Goal: Register for event/course

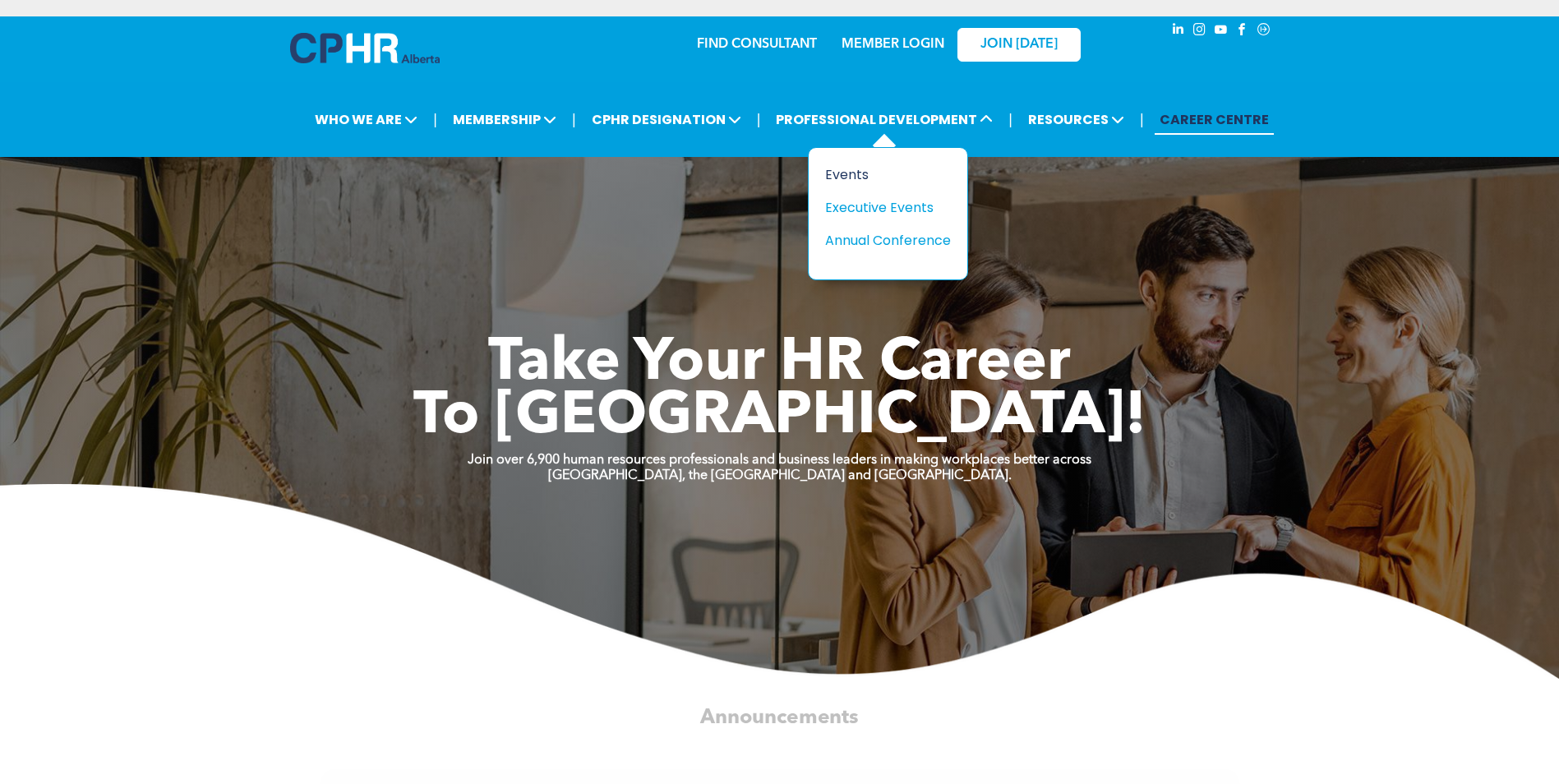
click at [857, 183] on div "Events" at bounding box center [881, 174] width 113 height 21
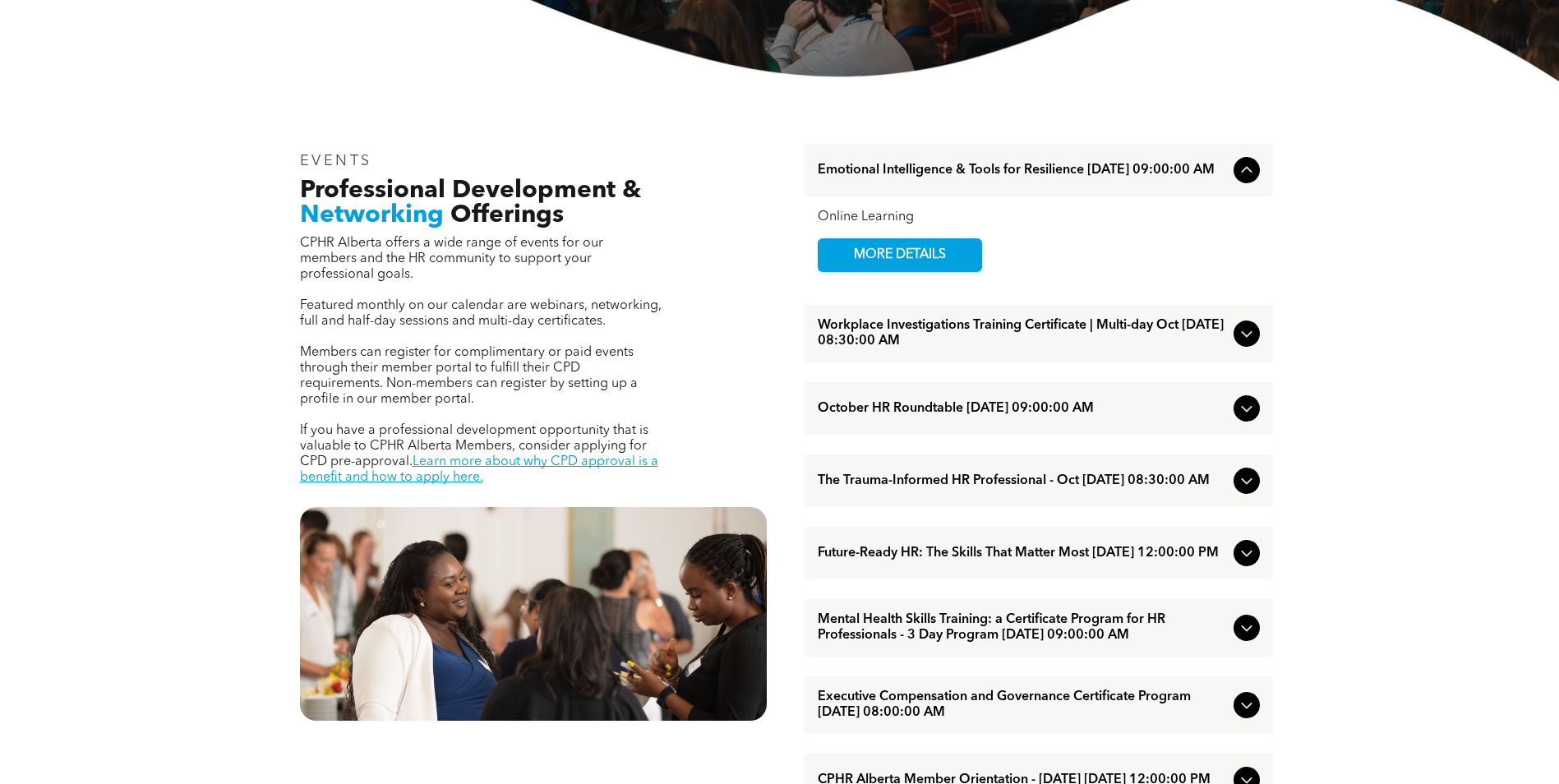
scroll to position [493, 0]
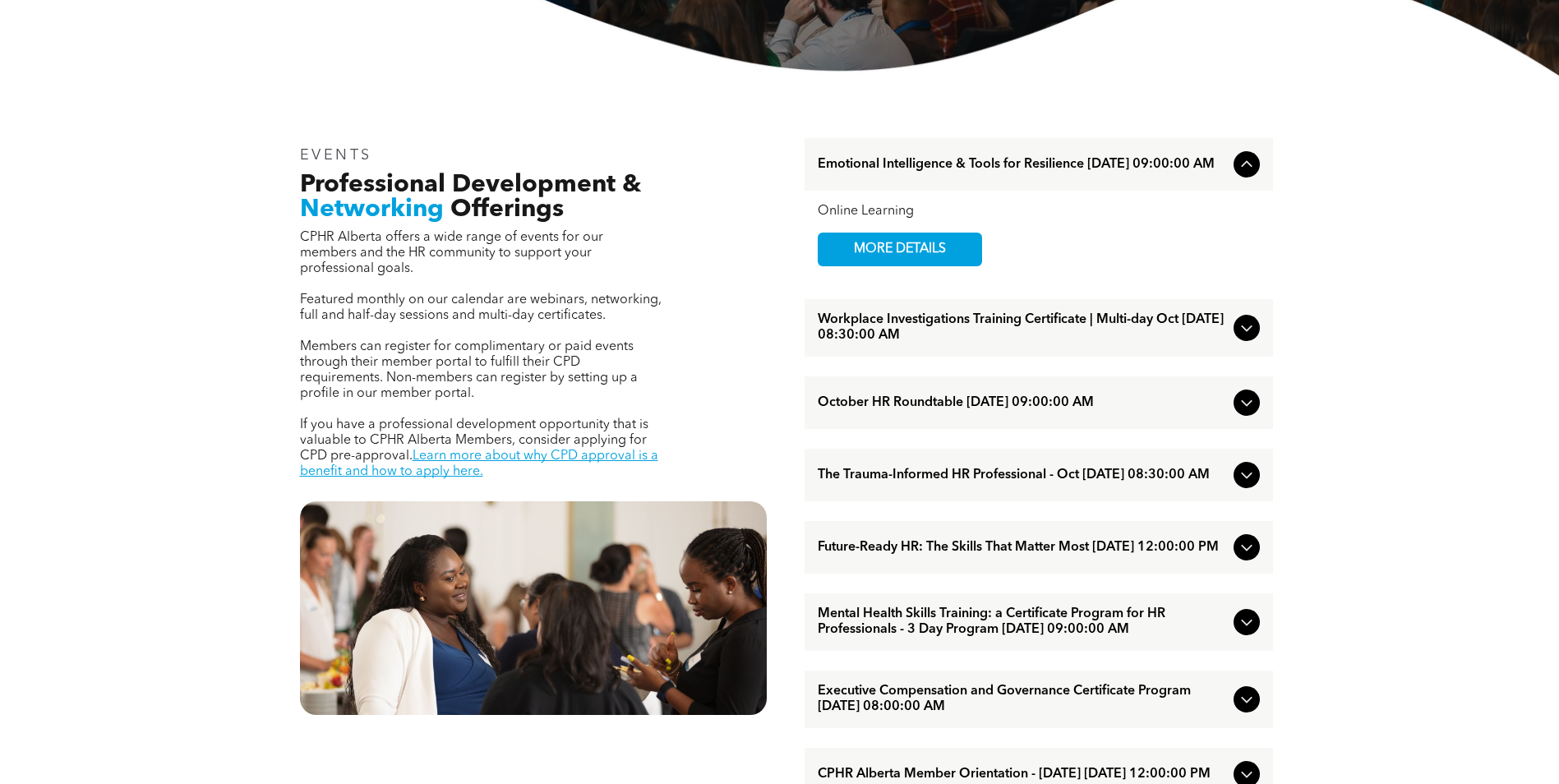
click at [890, 343] on span "Workplace Investigations Training Certificate | Multi-day Oct October/07/2025 0…" at bounding box center [1022, 328] width 410 height 31
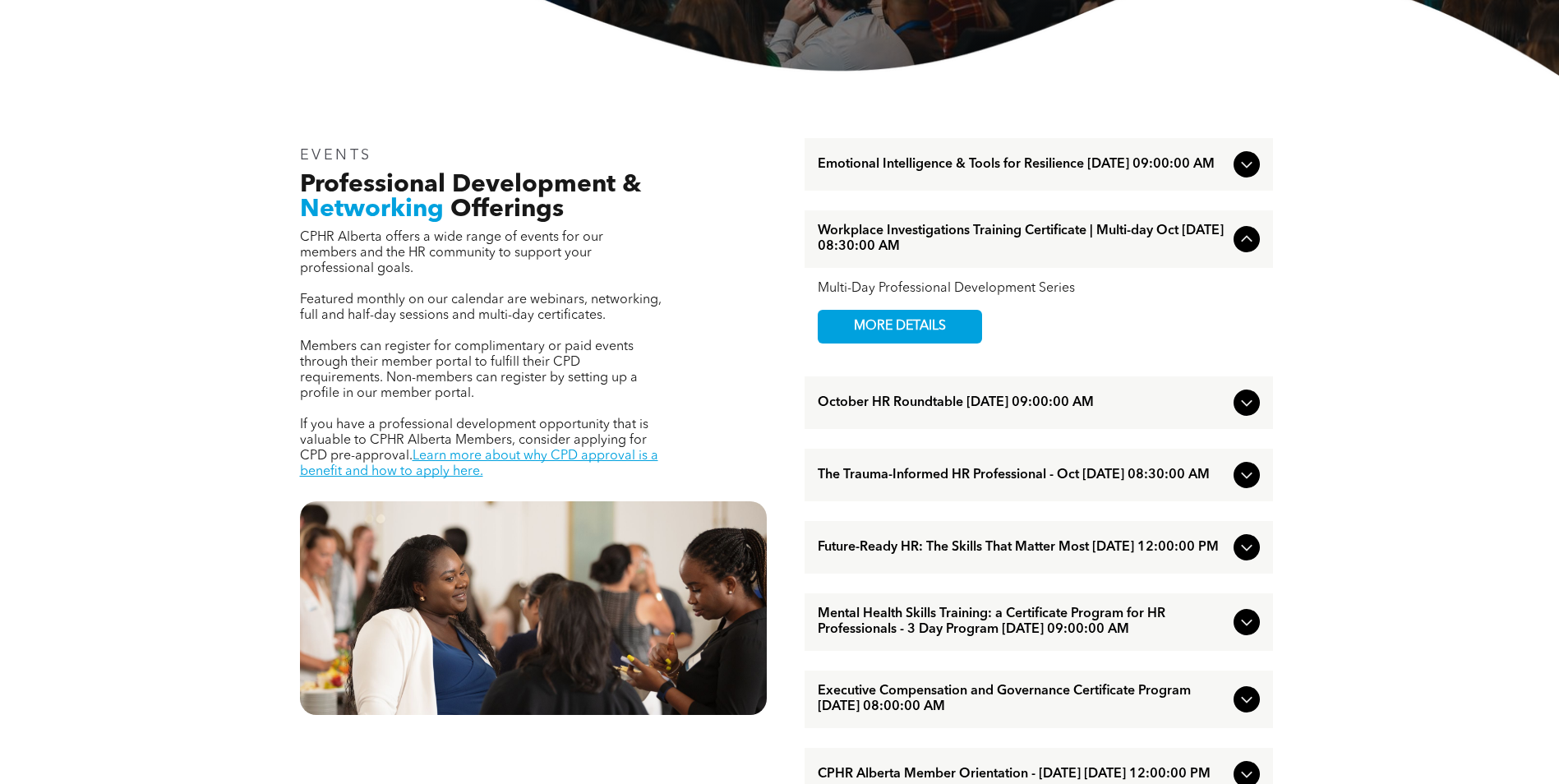
click at [890, 343] on span "MORE DETAILS" at bounding box center [900, 327] width 130 height 32
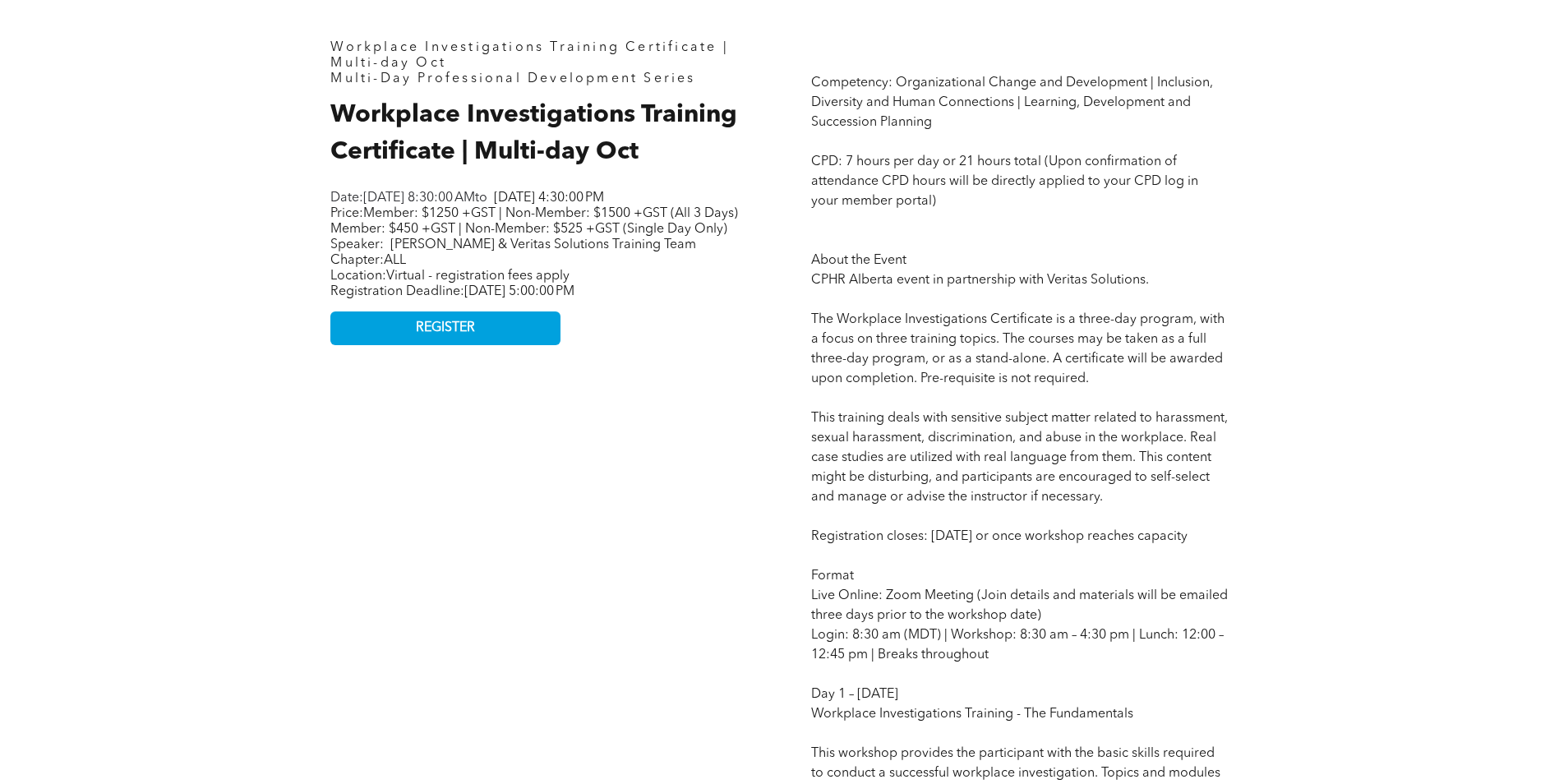
scroll to position [1068, 0]
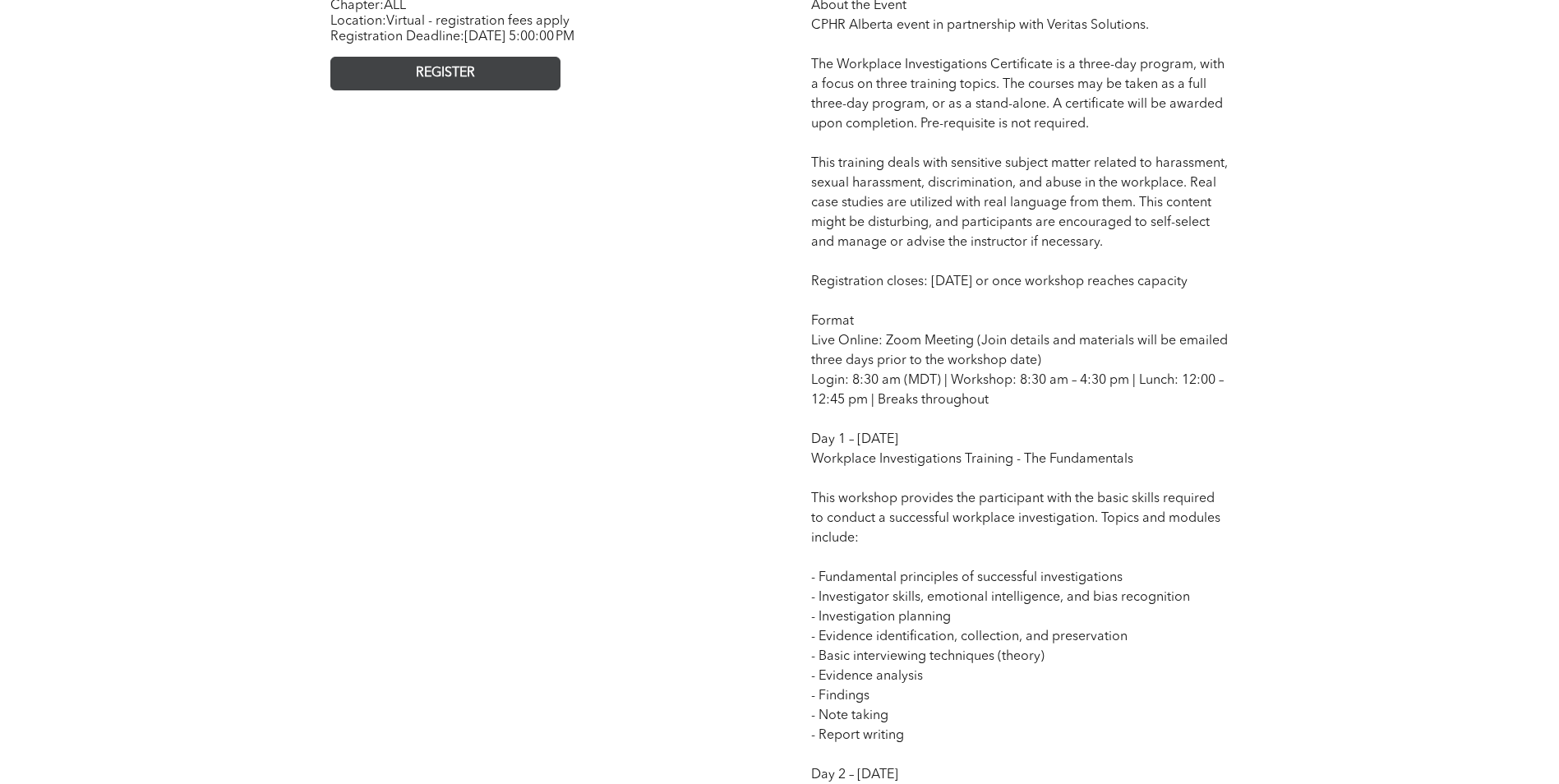
click at [521, 90] on link "REGISTER" at bounding box center [445, 74] width 230 height 34
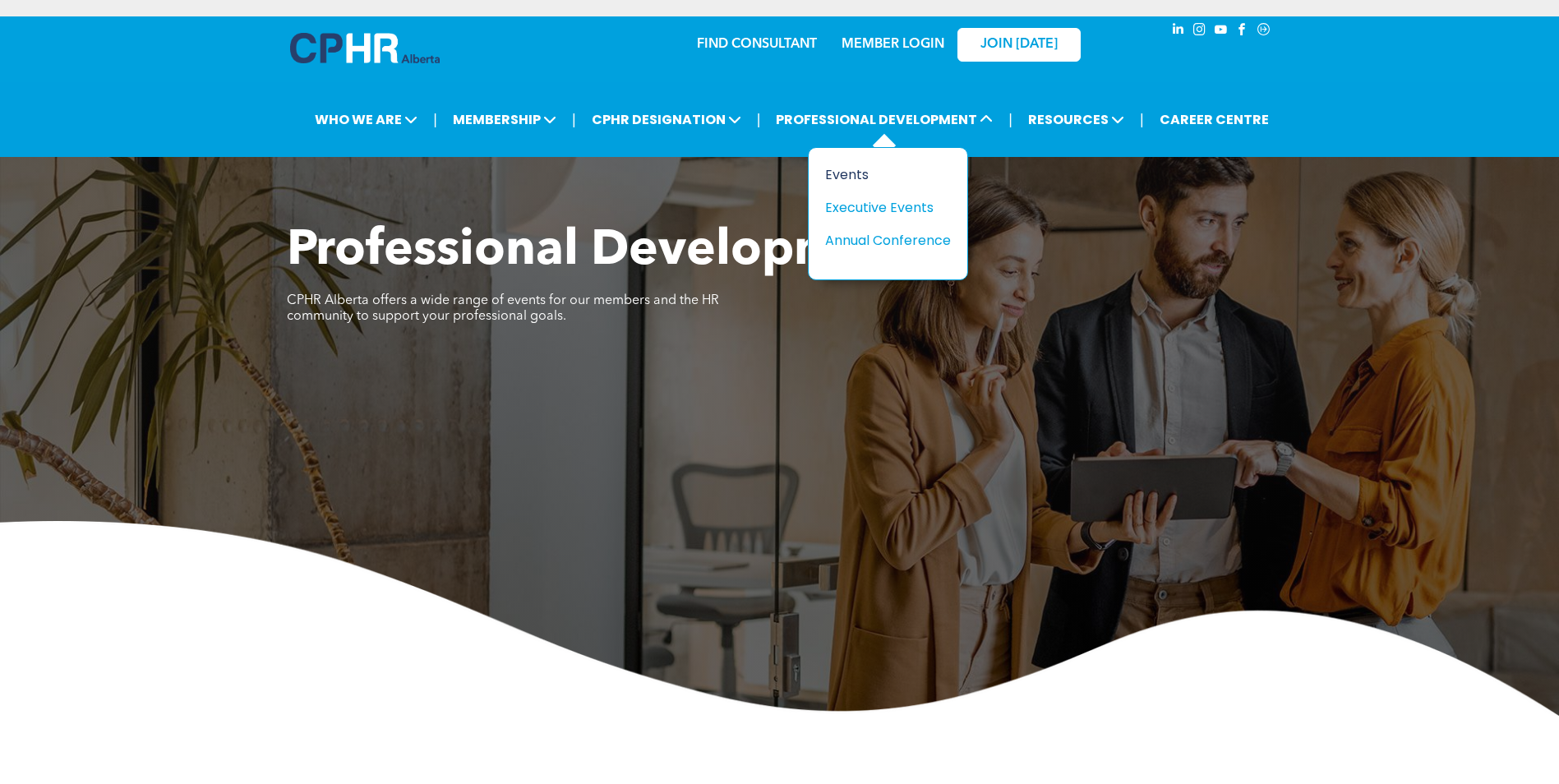
click at [844, 173] on div "Events" at bounding box center [881, 174] width 113 height 21
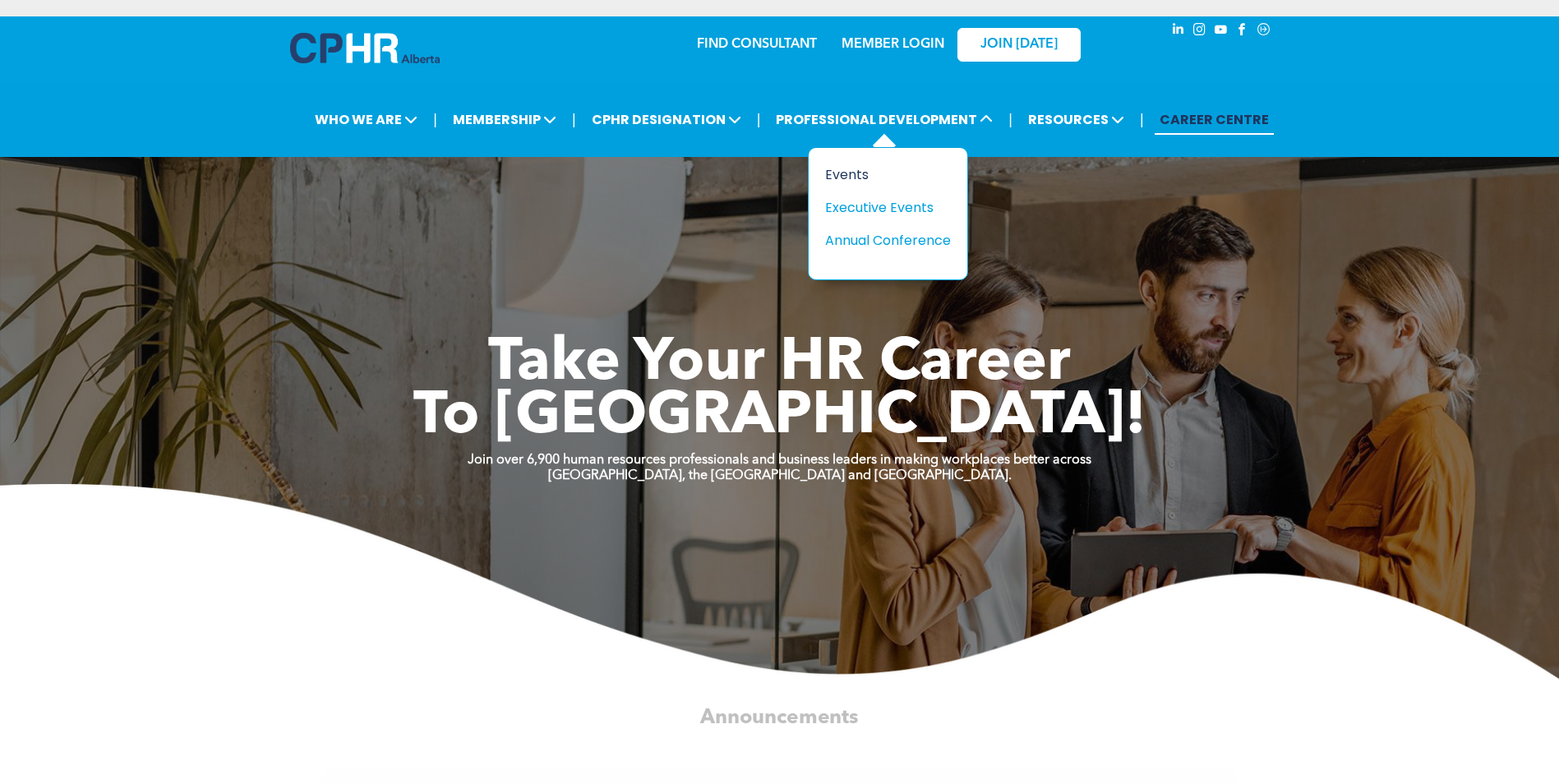
click at [846, 169] on div "Events" at bounding box center [881, 174] width 113 height 21
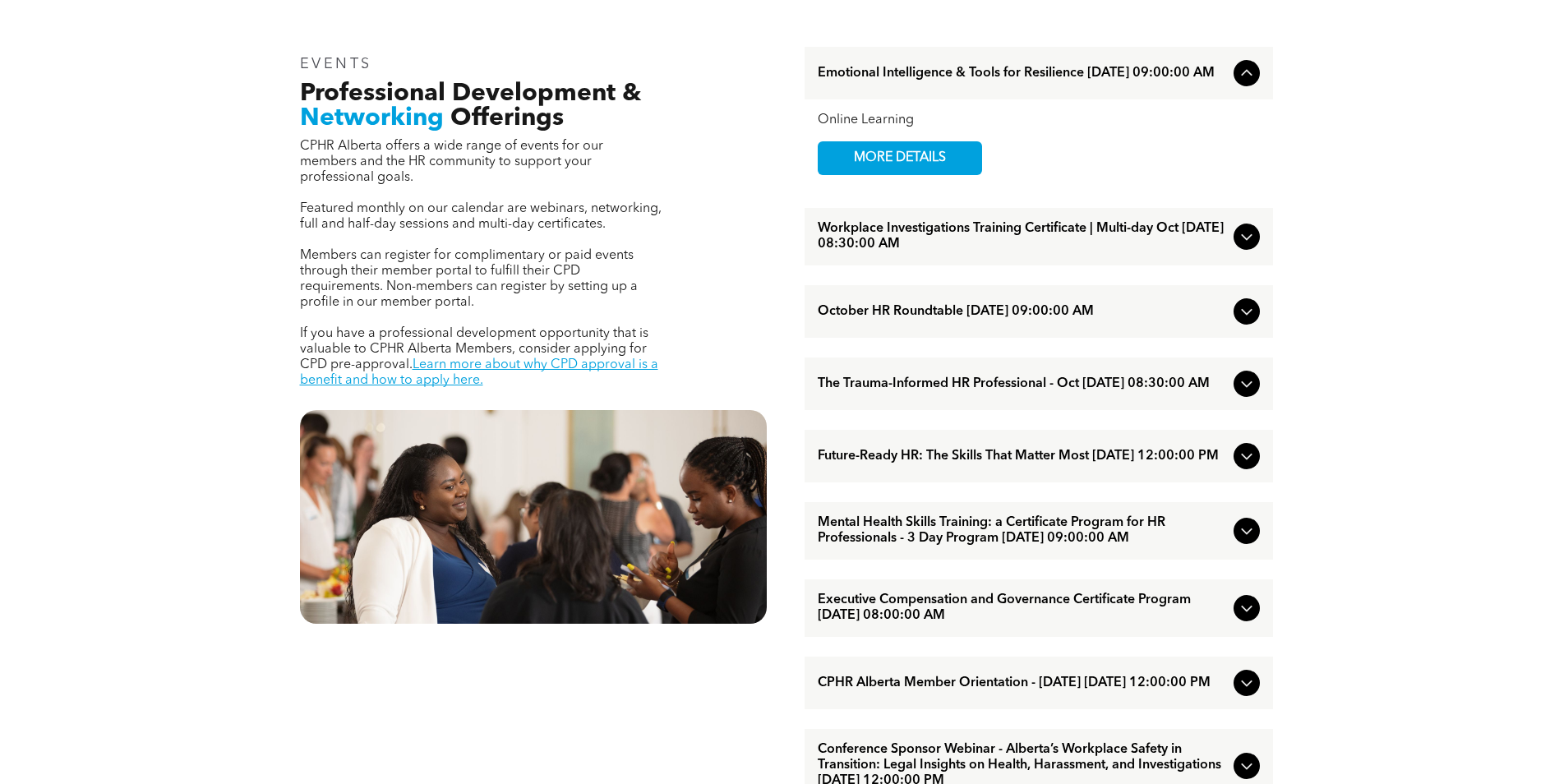
scroll to position [658, 0]
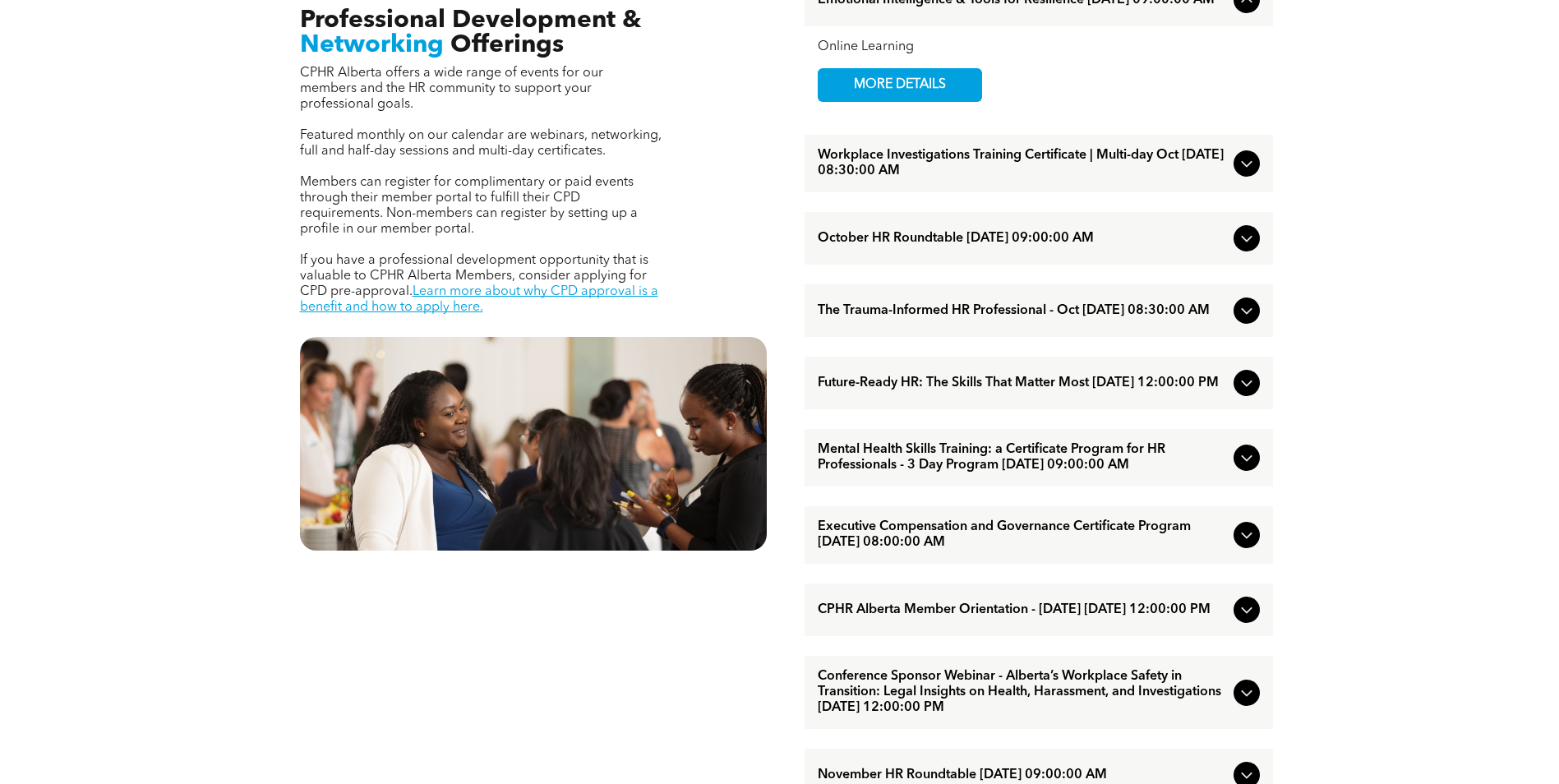
click at [1030, 618] on span "CPHR Alberta Member Orientation - October 2025 October/29/2025 12:00:00 PM" at bounding box center [1022, 610] width 410 height 16
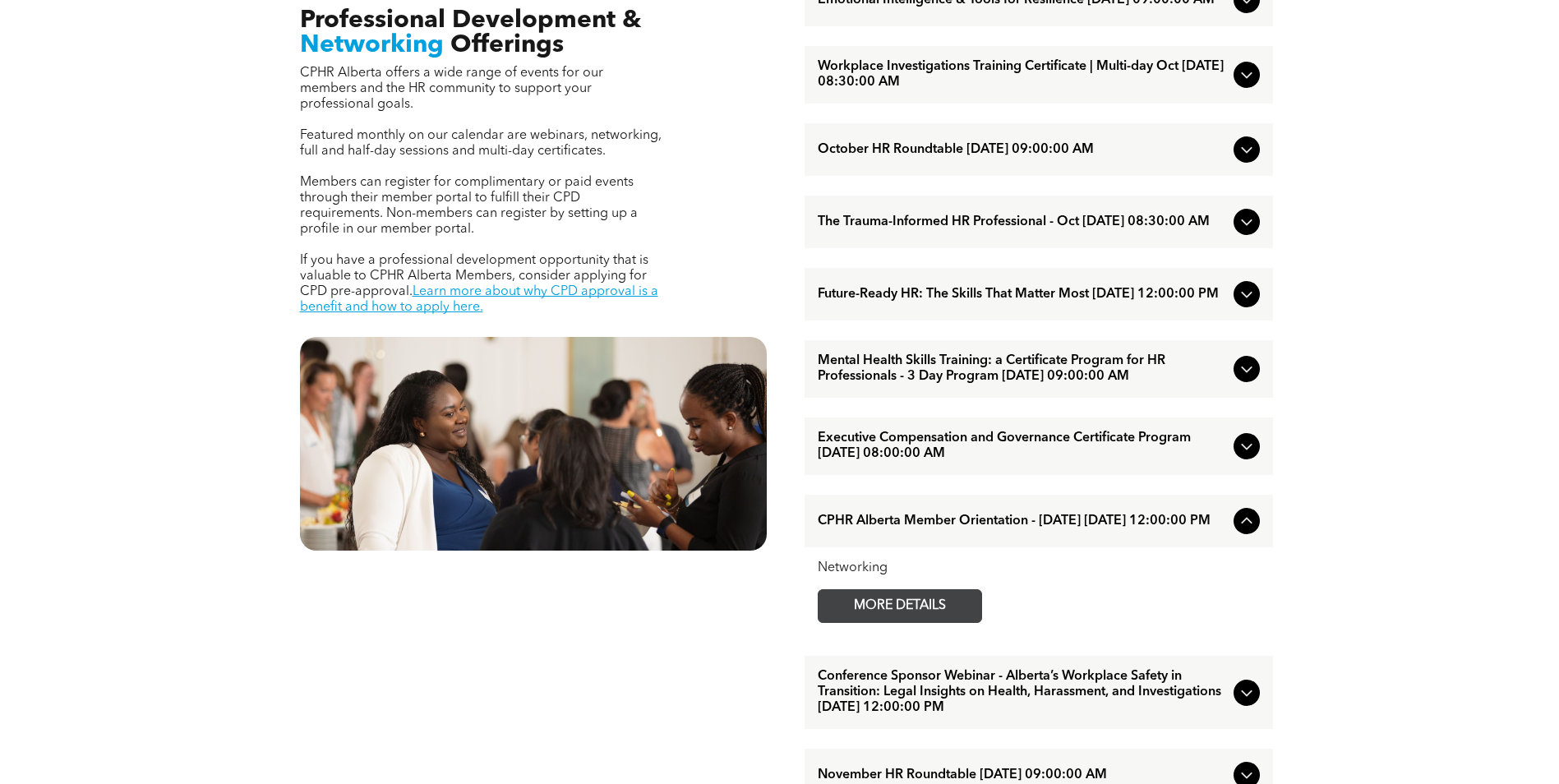
click at [930, 622] on span "MORE DETAILS" at bounding box center [900, 606] width 130 height 32
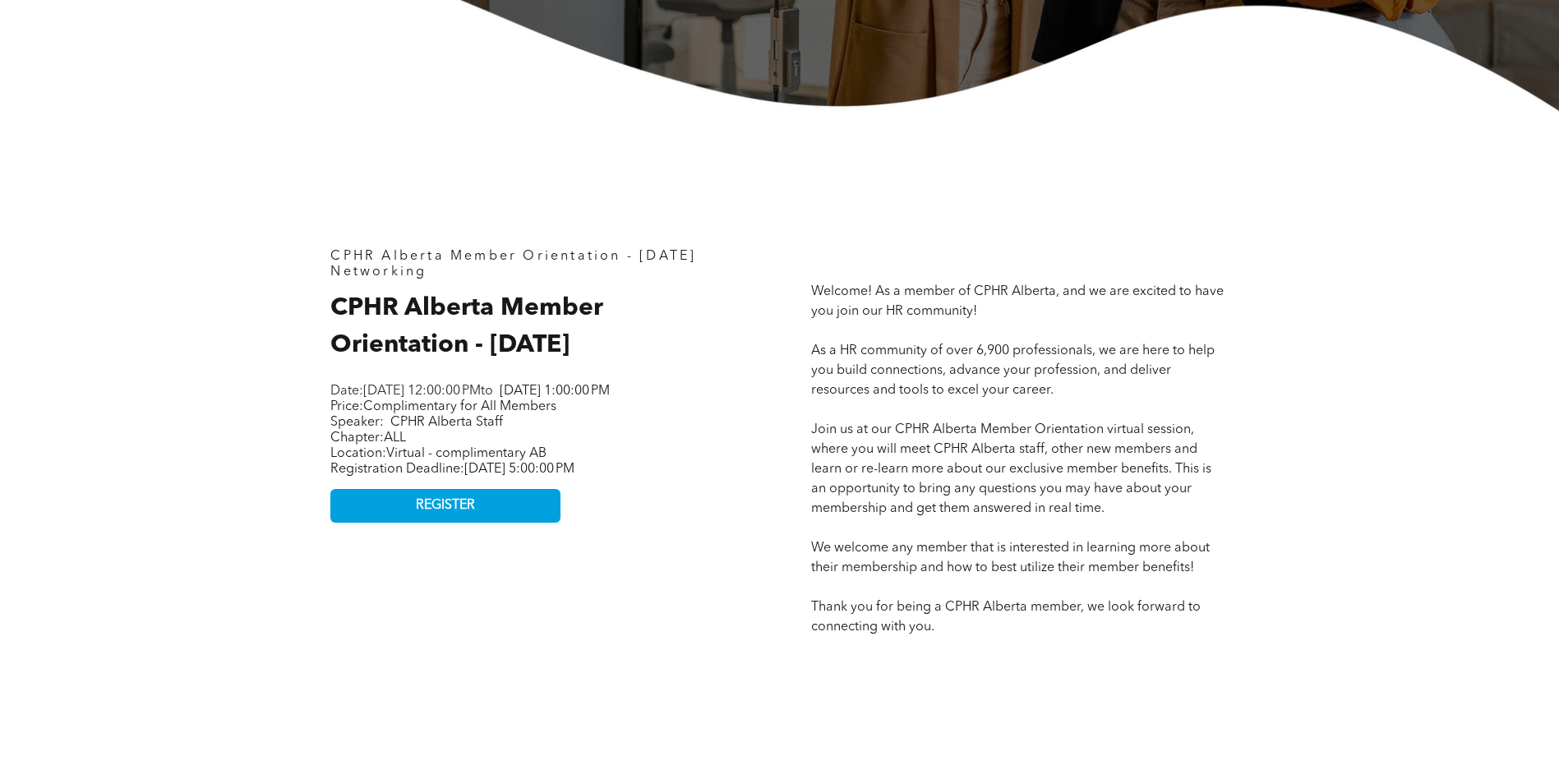
scroll to position [658, 0]
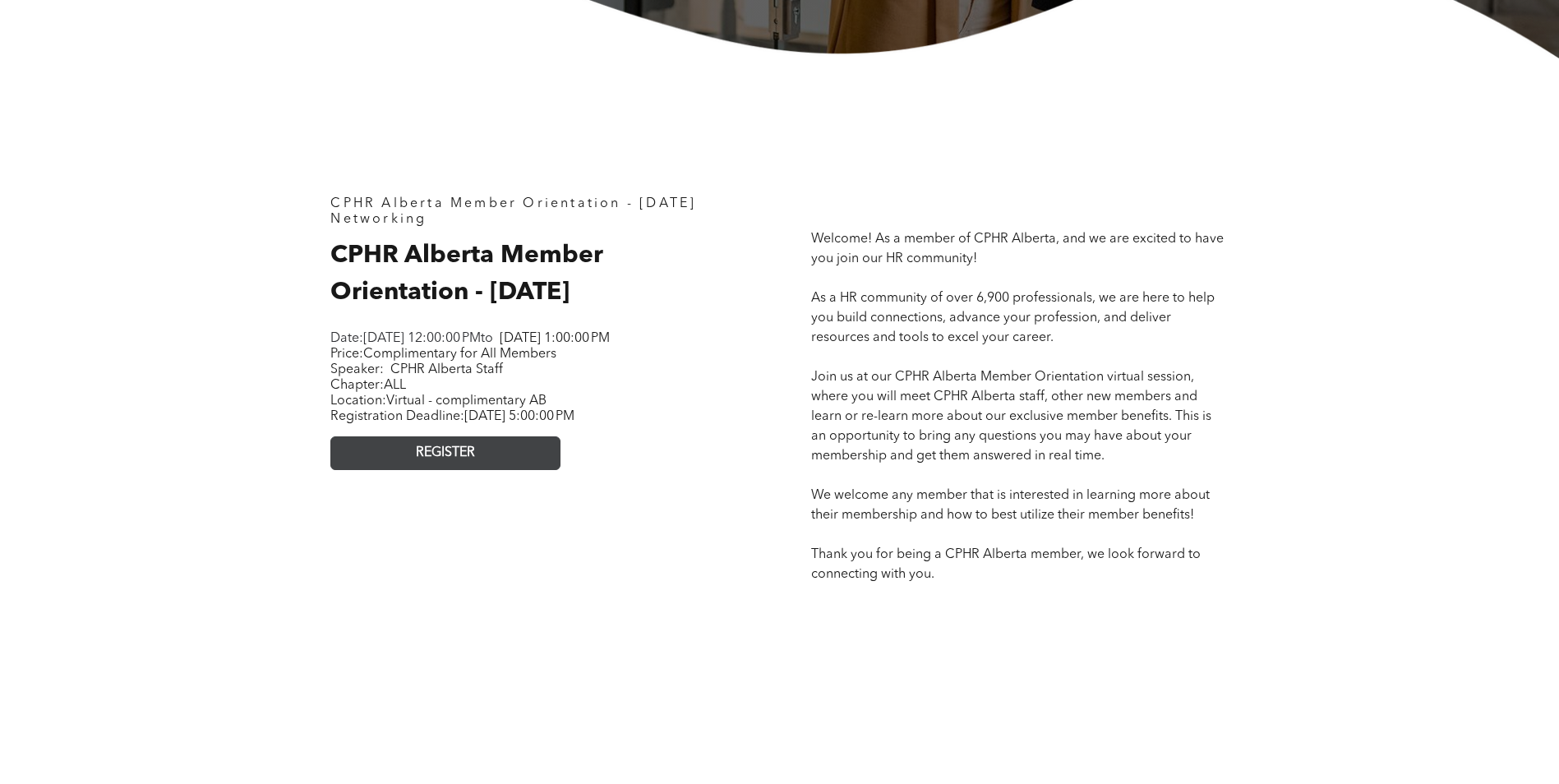
click at [501, 470] on link "REGISTER" at bounding box center [445, 453] width 230 height 34
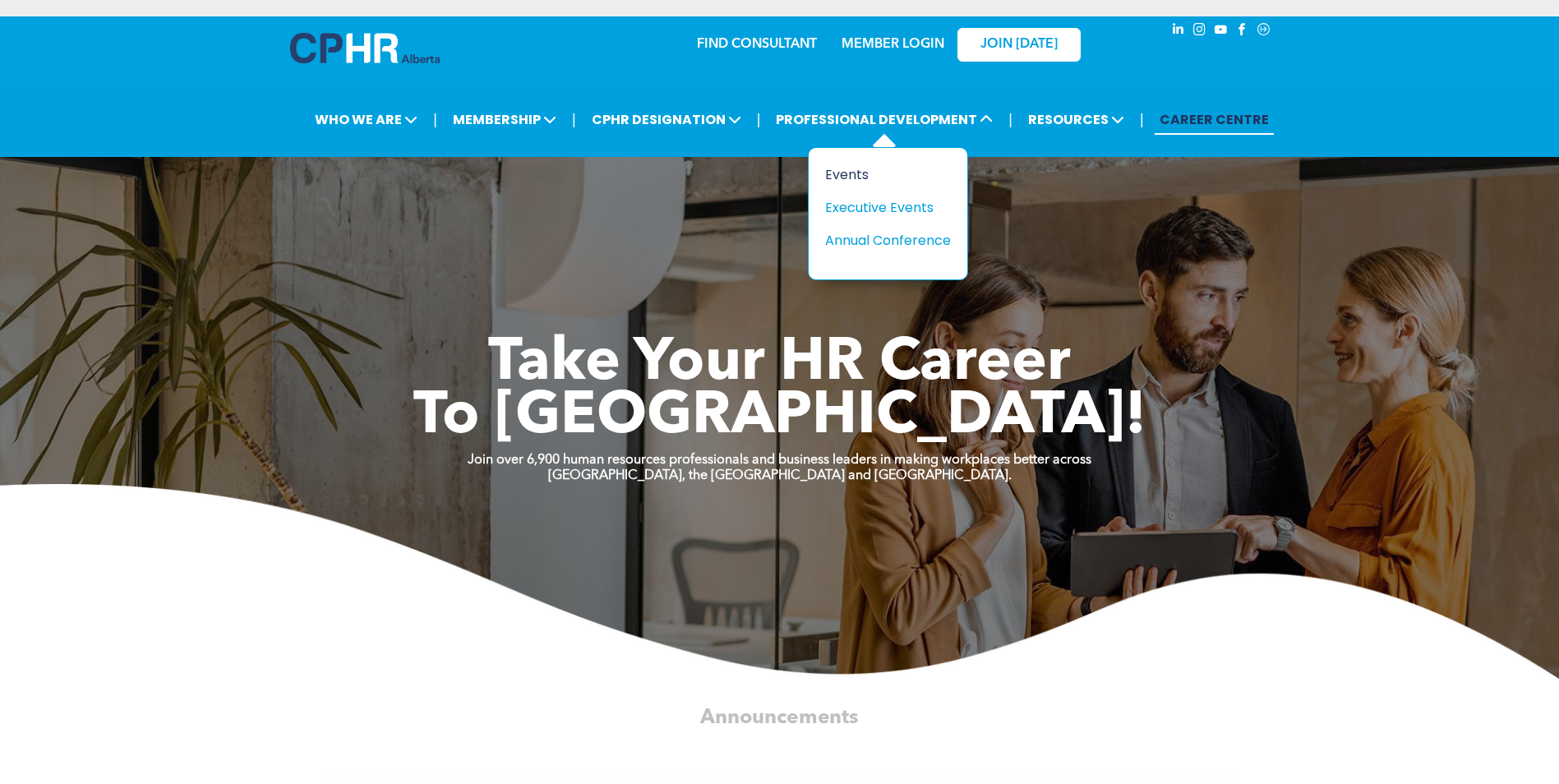
click at [848, 176] on div "Events" at bounding box center [881, 174] width 113 height 21
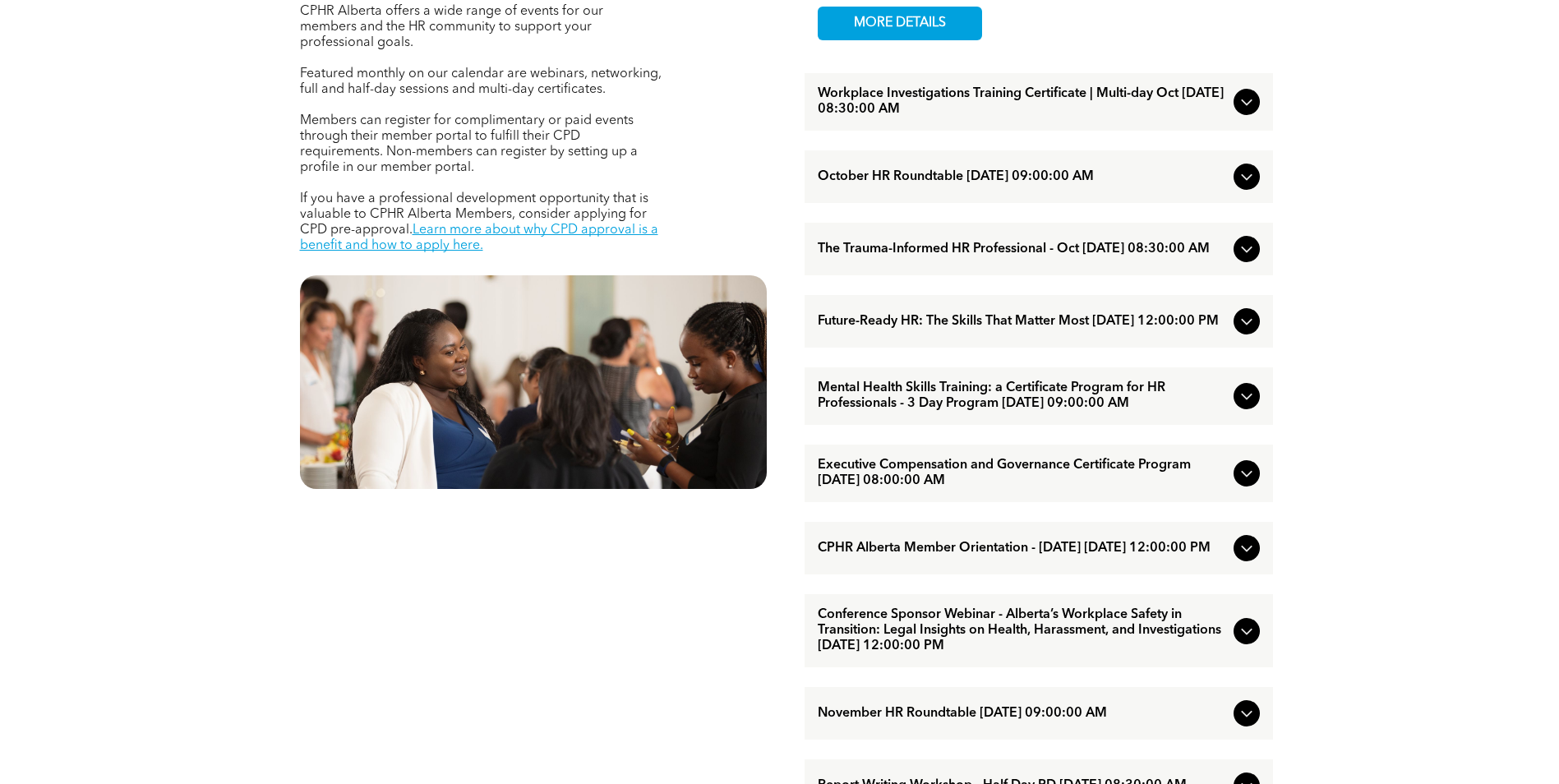
scroll to position [822, 0]
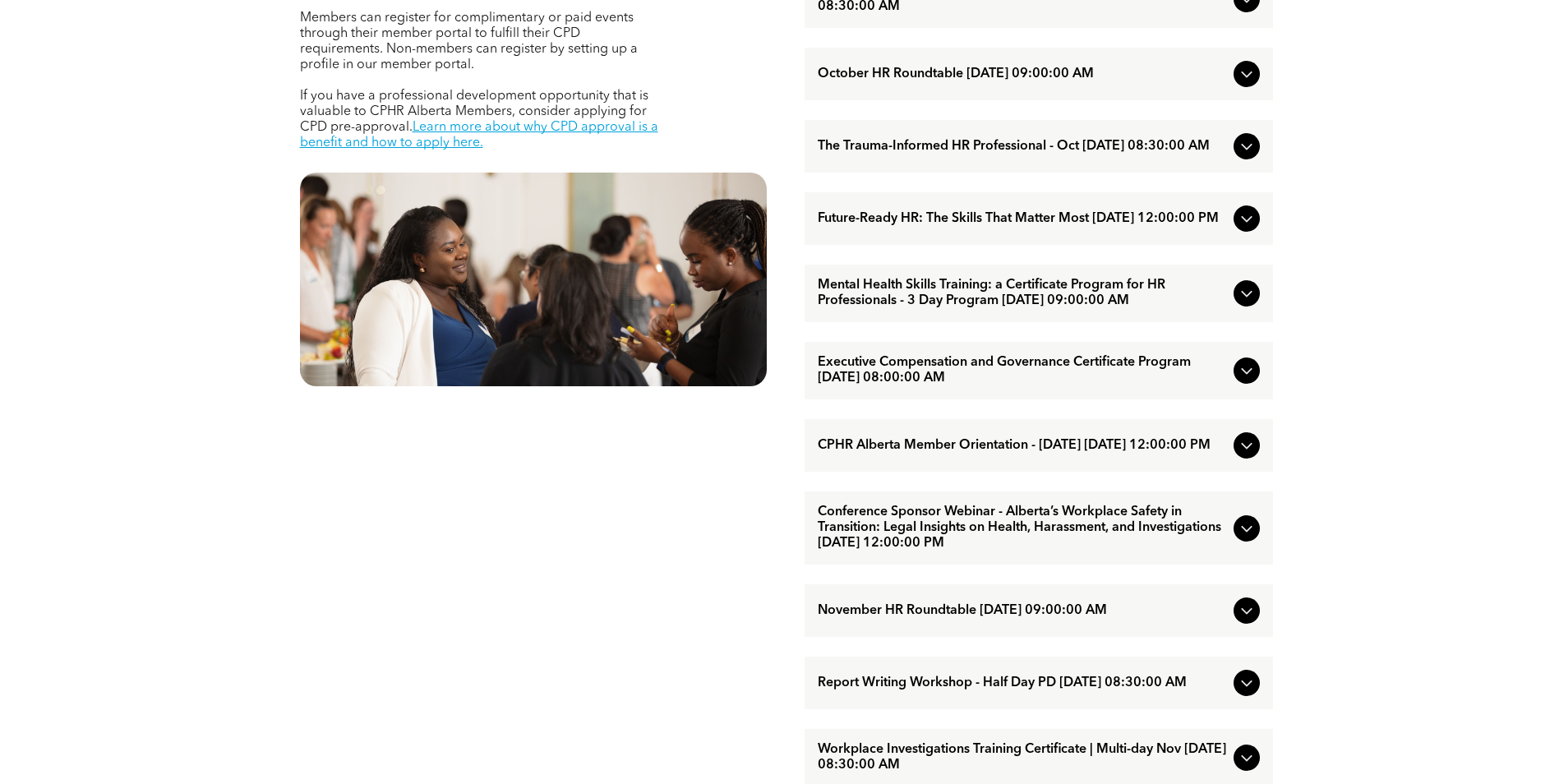
click at [1075, 453] on span "CPHR Alberta Member Orientation - October 2025 October/29/2025 12:00:00 PM" at bounding box center [1022, 446] width 410 height 16
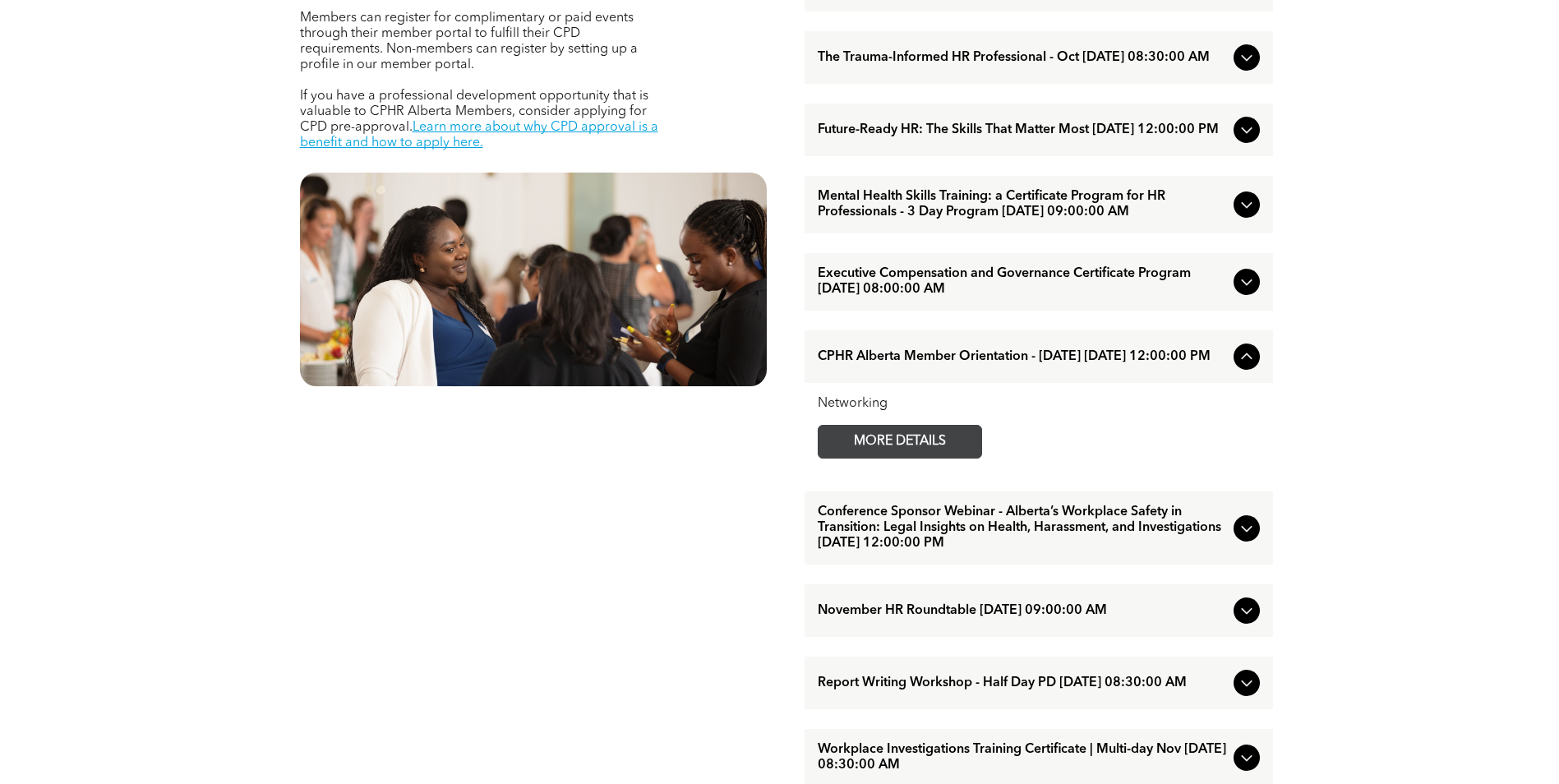
click at [911, 457] on span "MORE DETAILS" at bounding box center [900, 441] width 130 height 32
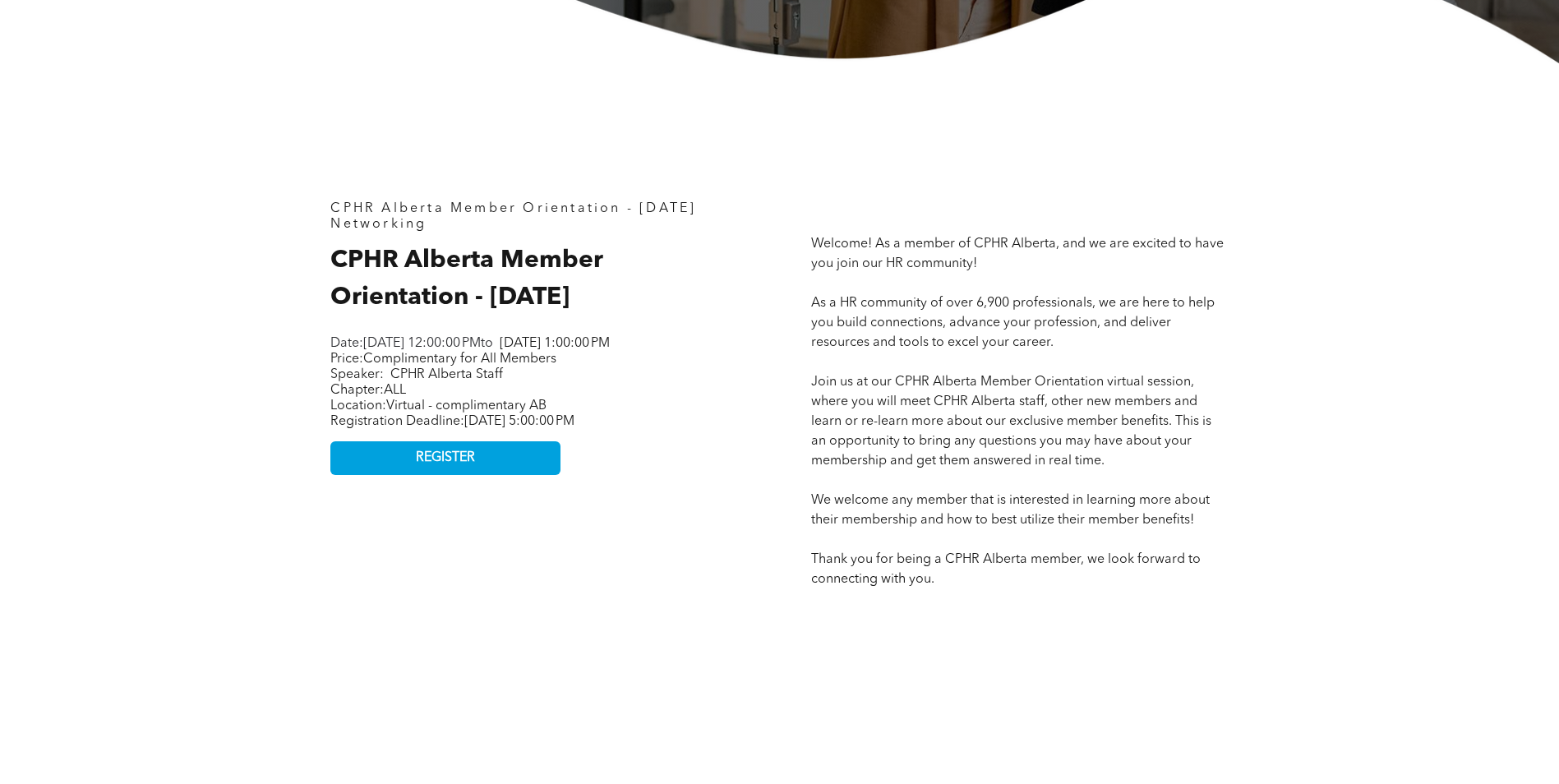
scroll to position [658, 0]
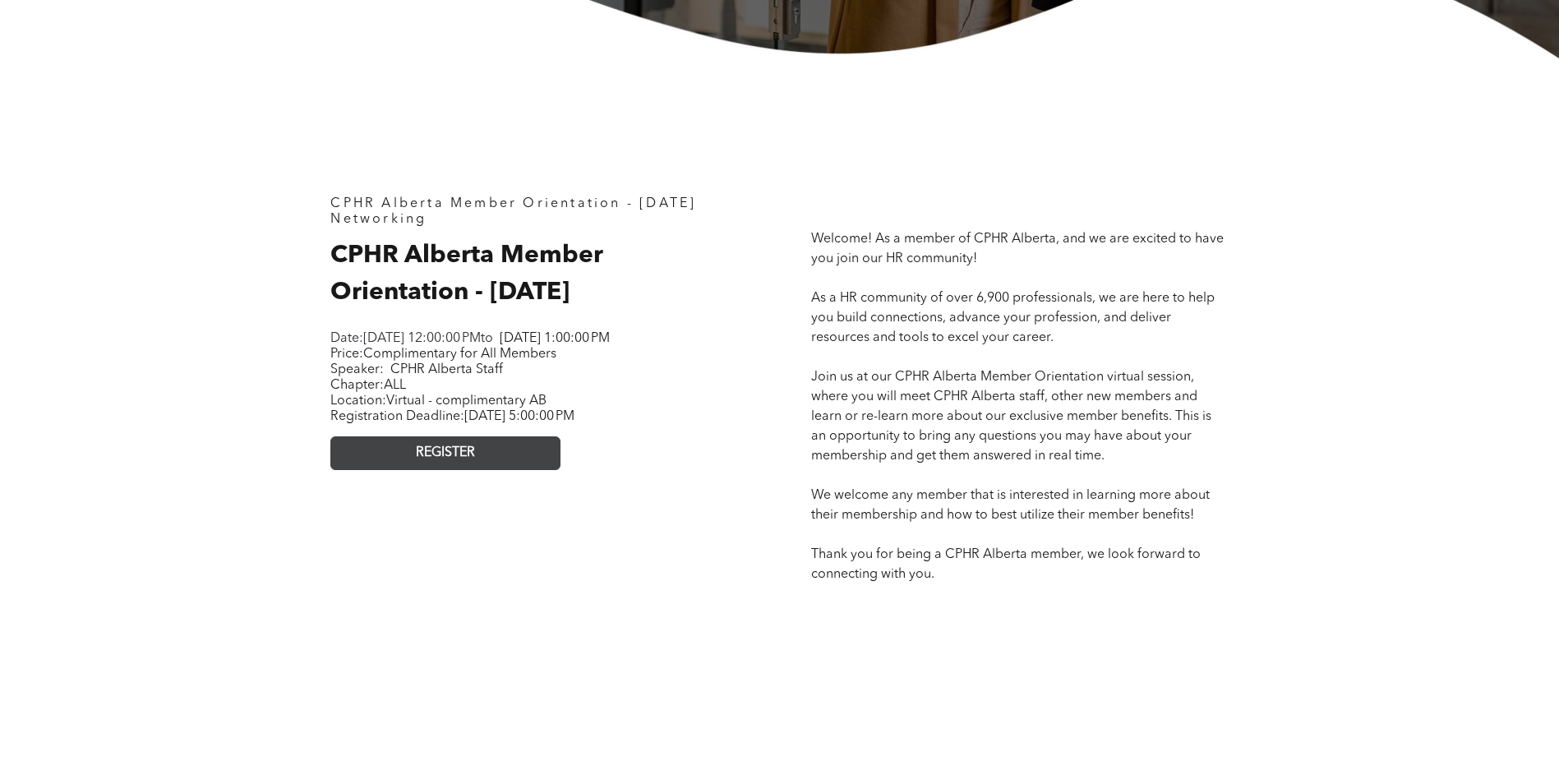
click at [405, 470] on link "REGISTER" at bounding box center [445, 453] width 230 height 34
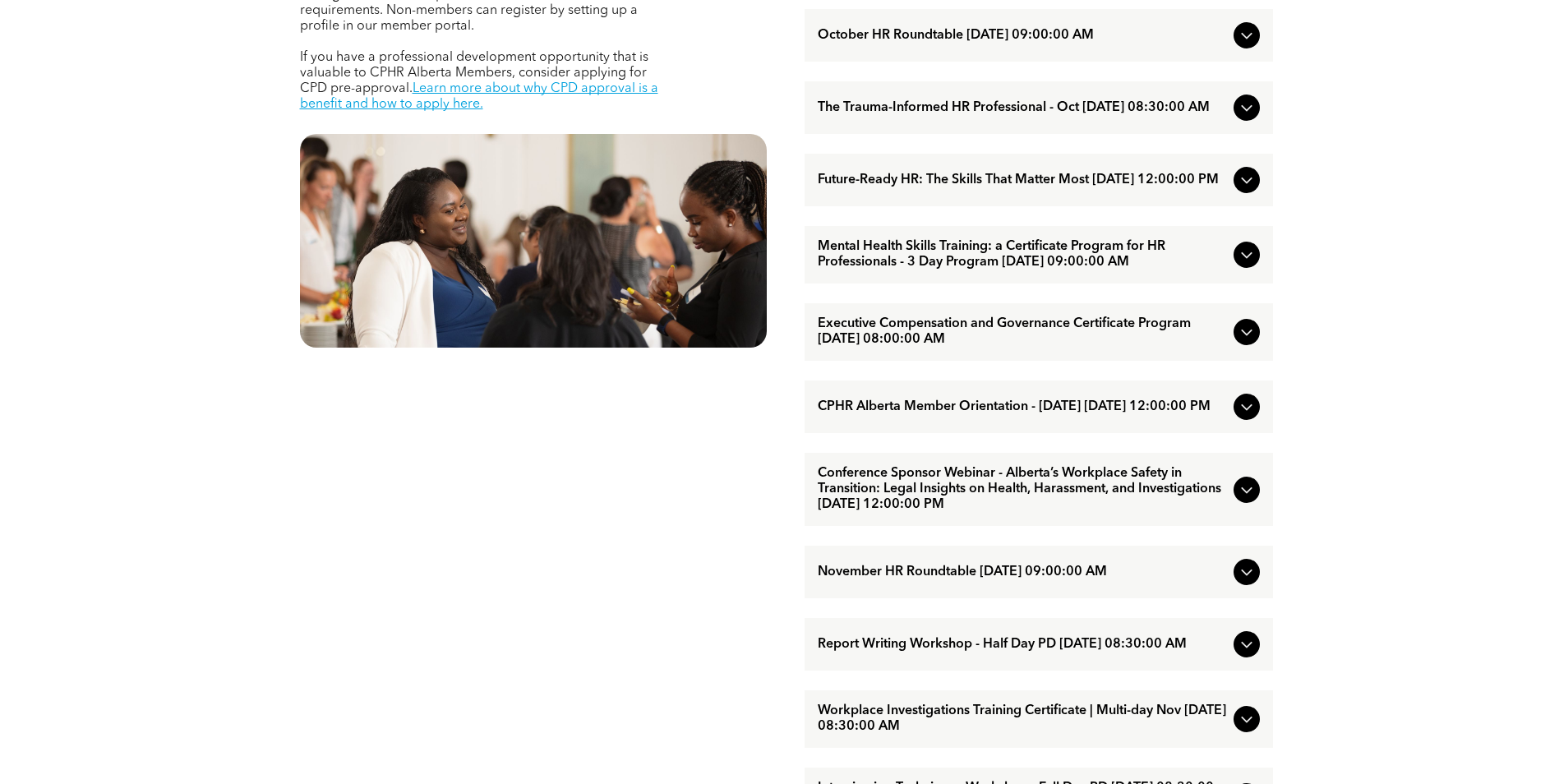
scroll to position [822, 0]
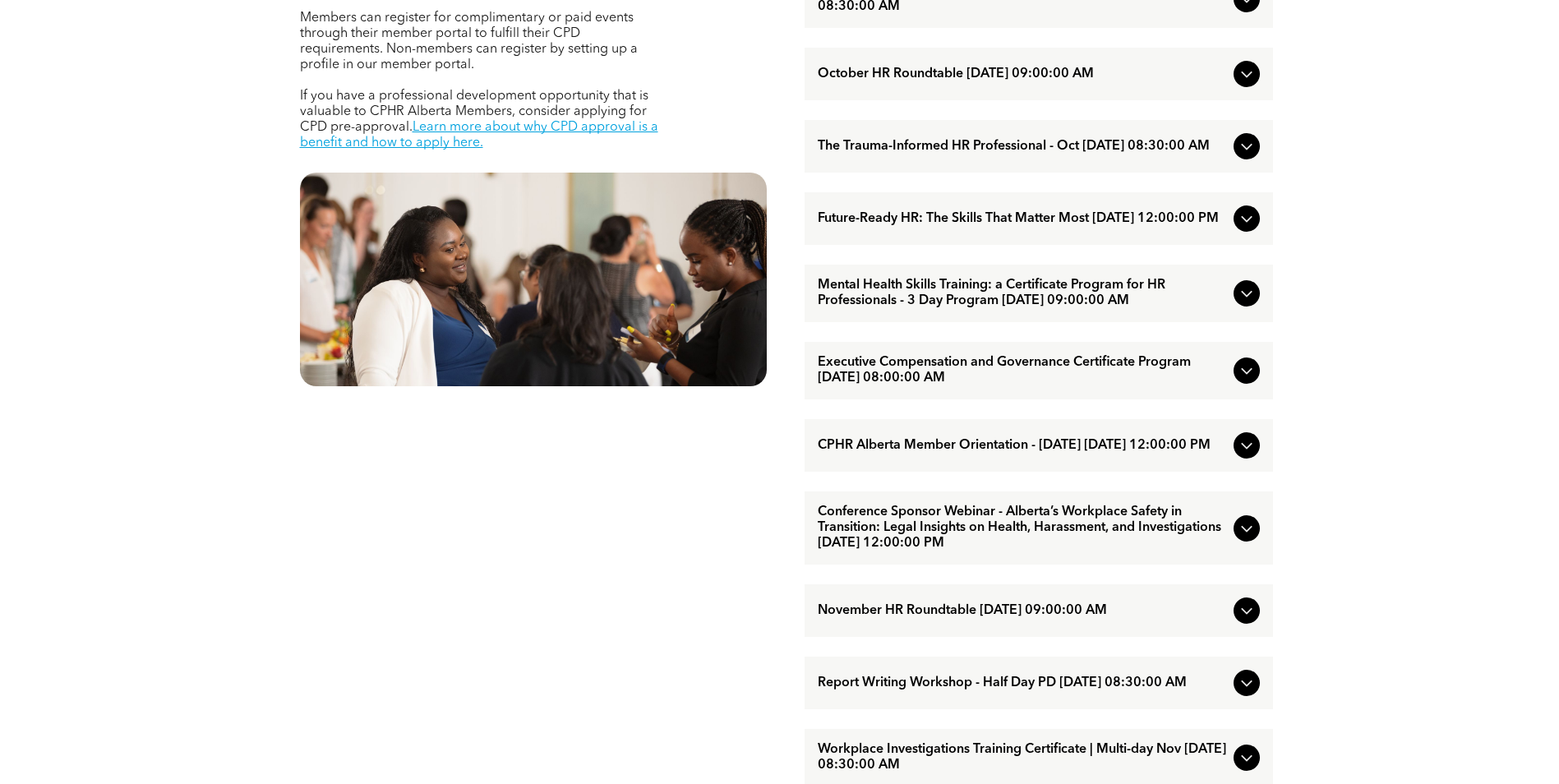
click at [940, 227] on span "Future-Ready HR: The Skills That Matter Most [DATE] 12:00:00 PM" at bounding box center [1022, 219] width 410 height 16
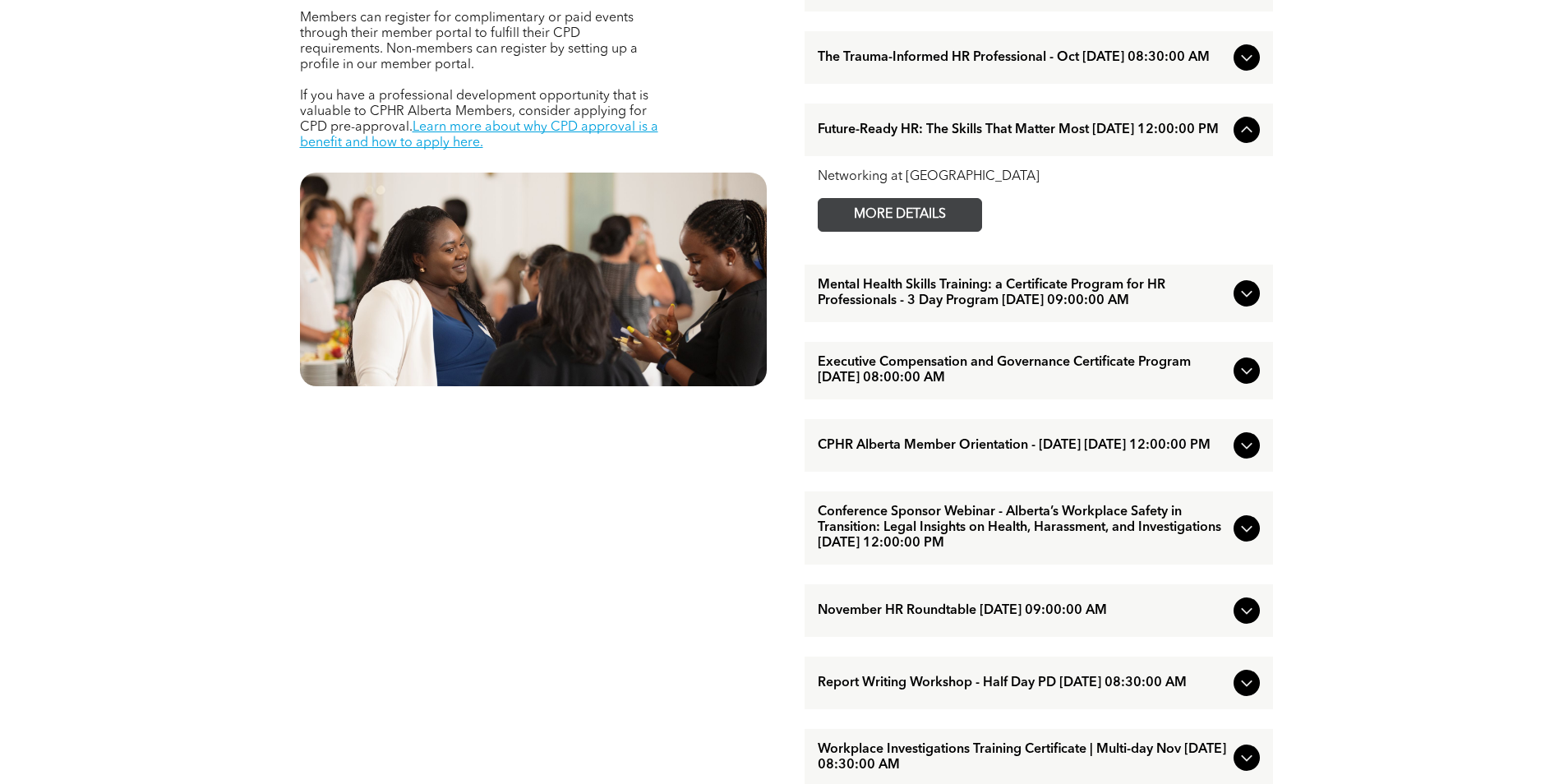
click at [938, 231] on span "MORE DETAILS" at bounding box center [900, 214] width 130 height 32
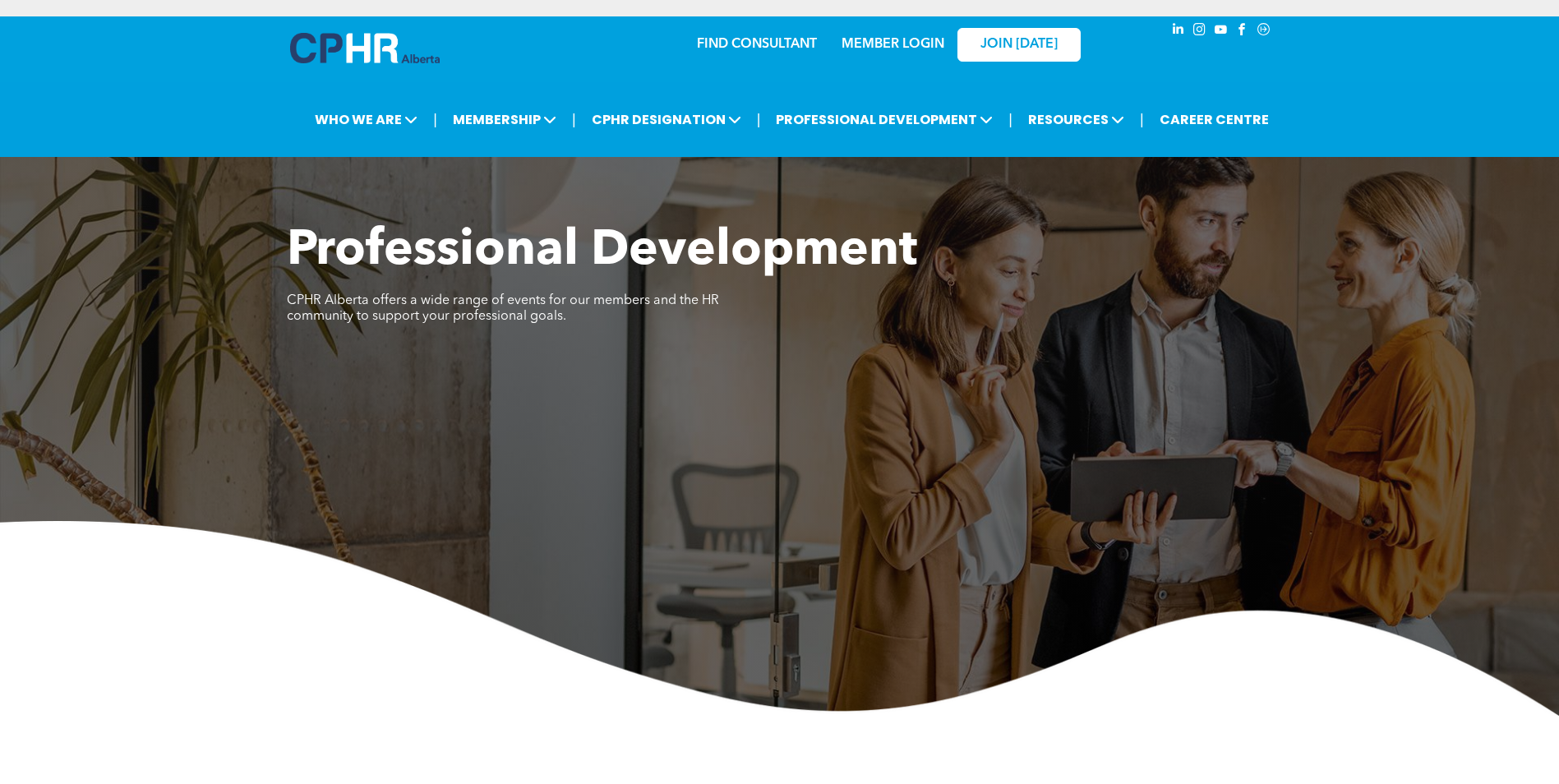
click at [730, 41] on link "FIND CONSULTANT" at bounding box center [756, 44] width 120 height 13
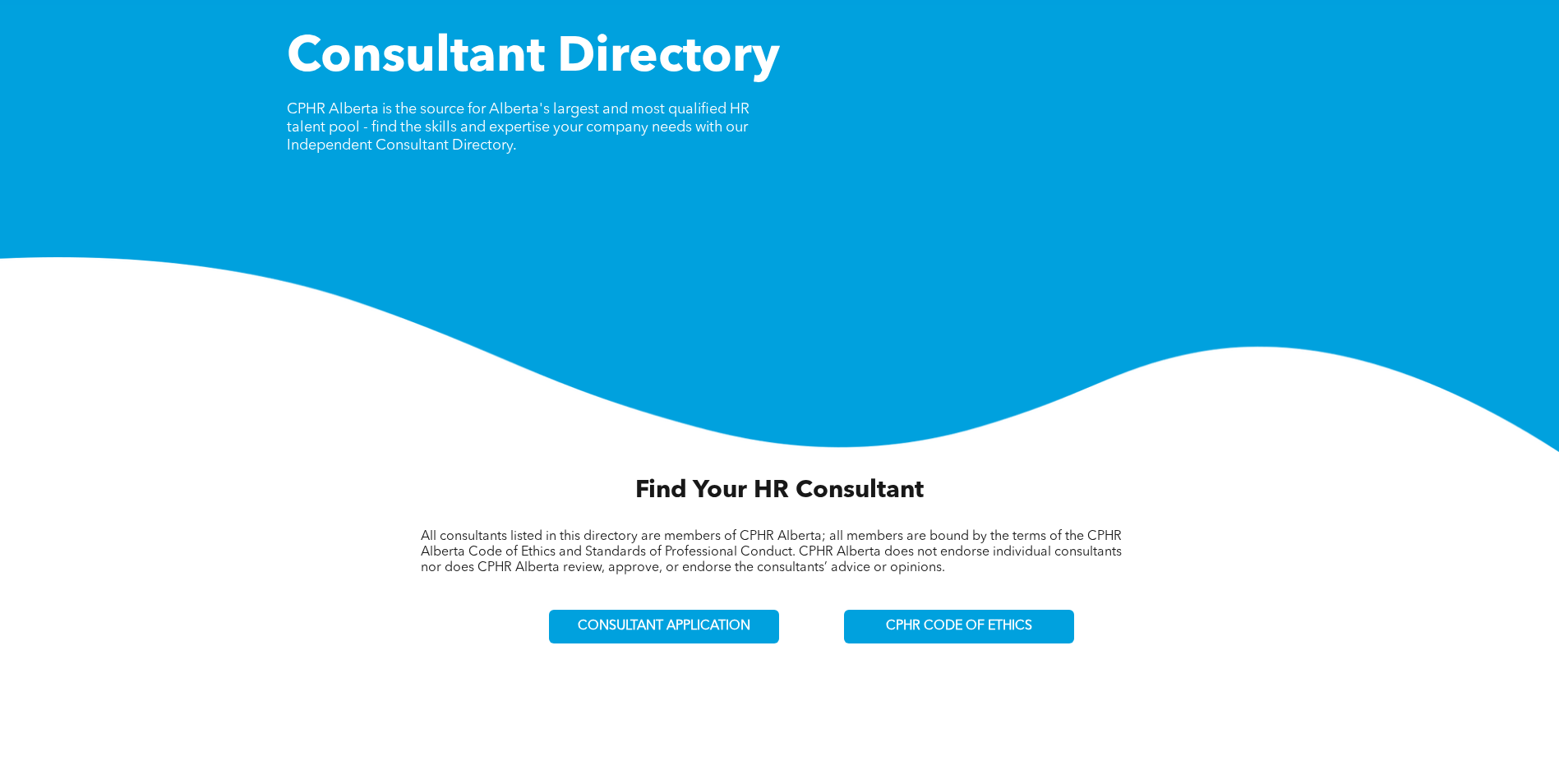
scroll to position [410, 0]
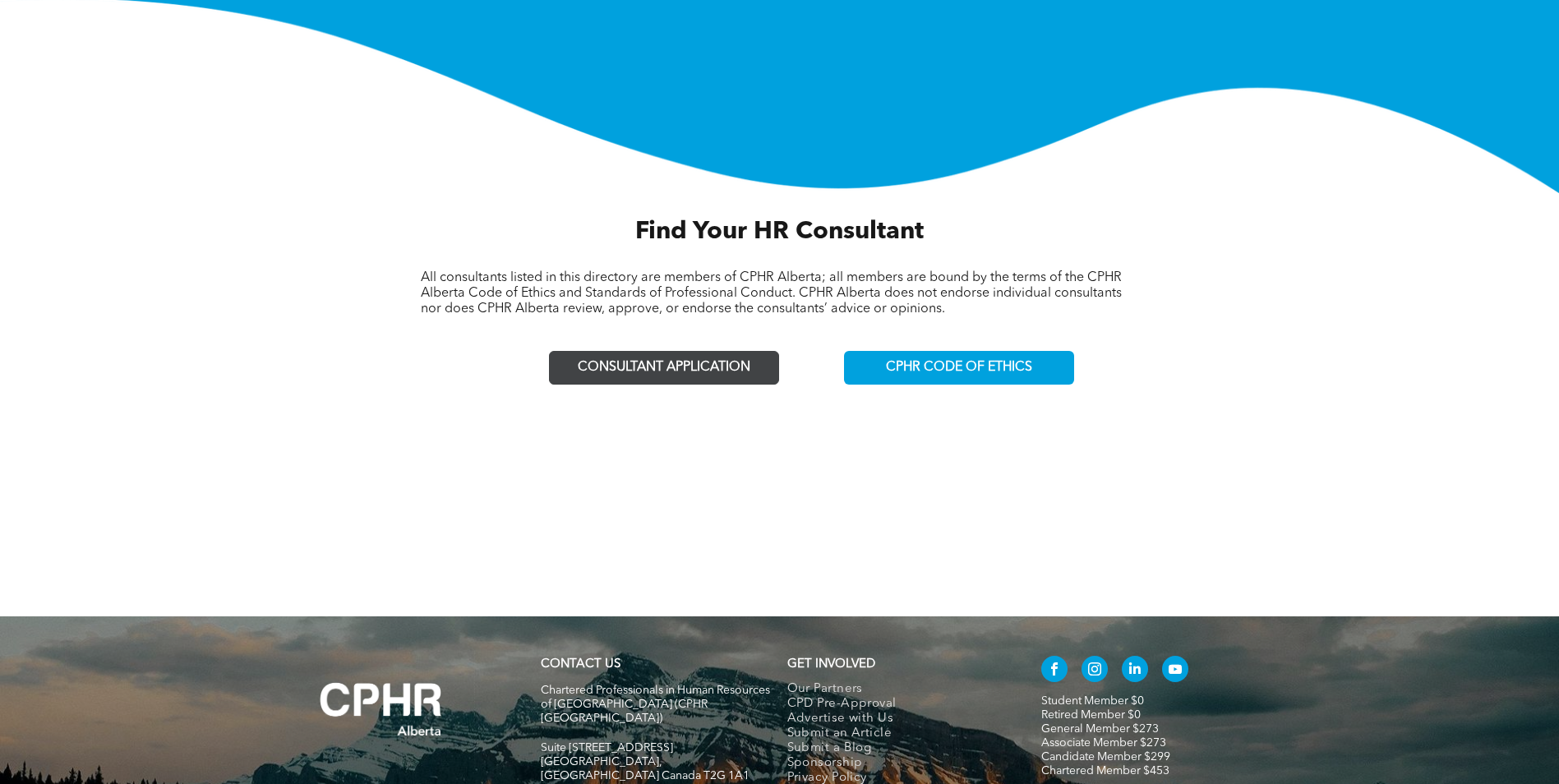
click at [726, 367] on span "CONSULTANT APPLICATION" at bounding box center [664, 368] width 173 height 16
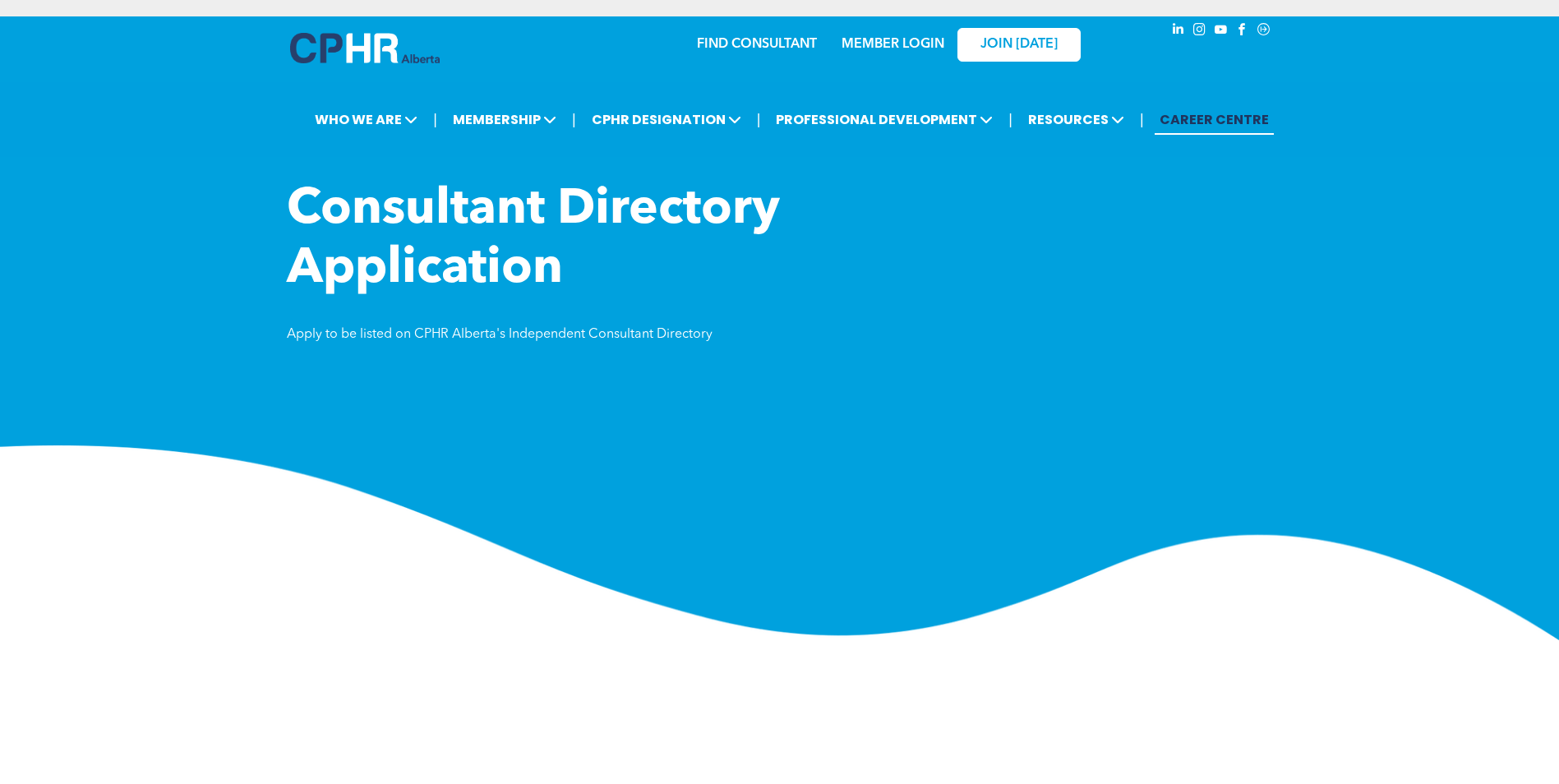
click at [1215, 111] on link "CAREER CENTRE" at bounding box center [1214, 120] width 119 height 30
click at [887, 44] on link "MEMBER LOGIN" at bounding box center [893, 44] width 103 height 13
